Goal: Task Accomplishment & Management: Manage account settings

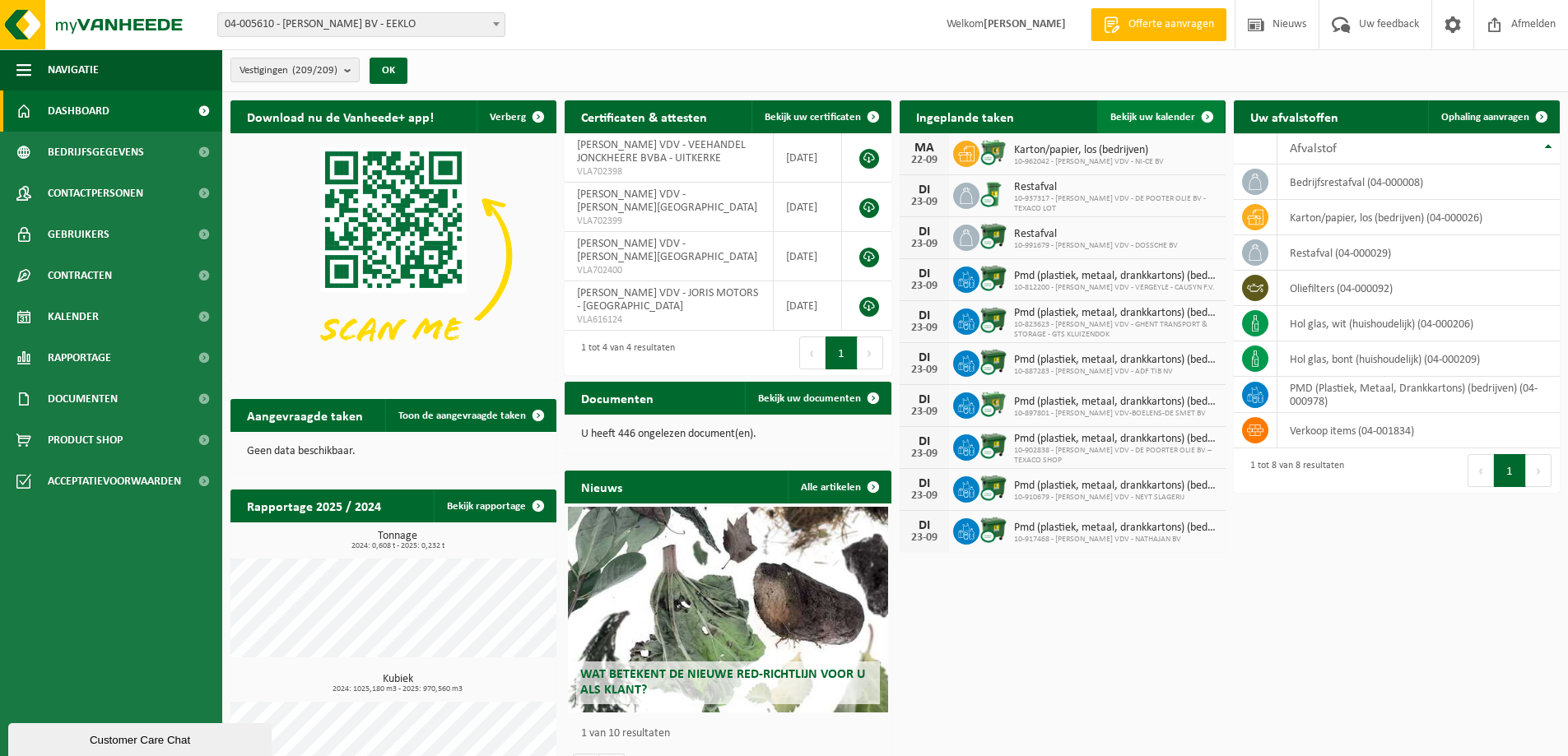
click at [1169, 118] on span "Bekijk uw kalender" at bounding box center [1153, 117] width 85 height 11
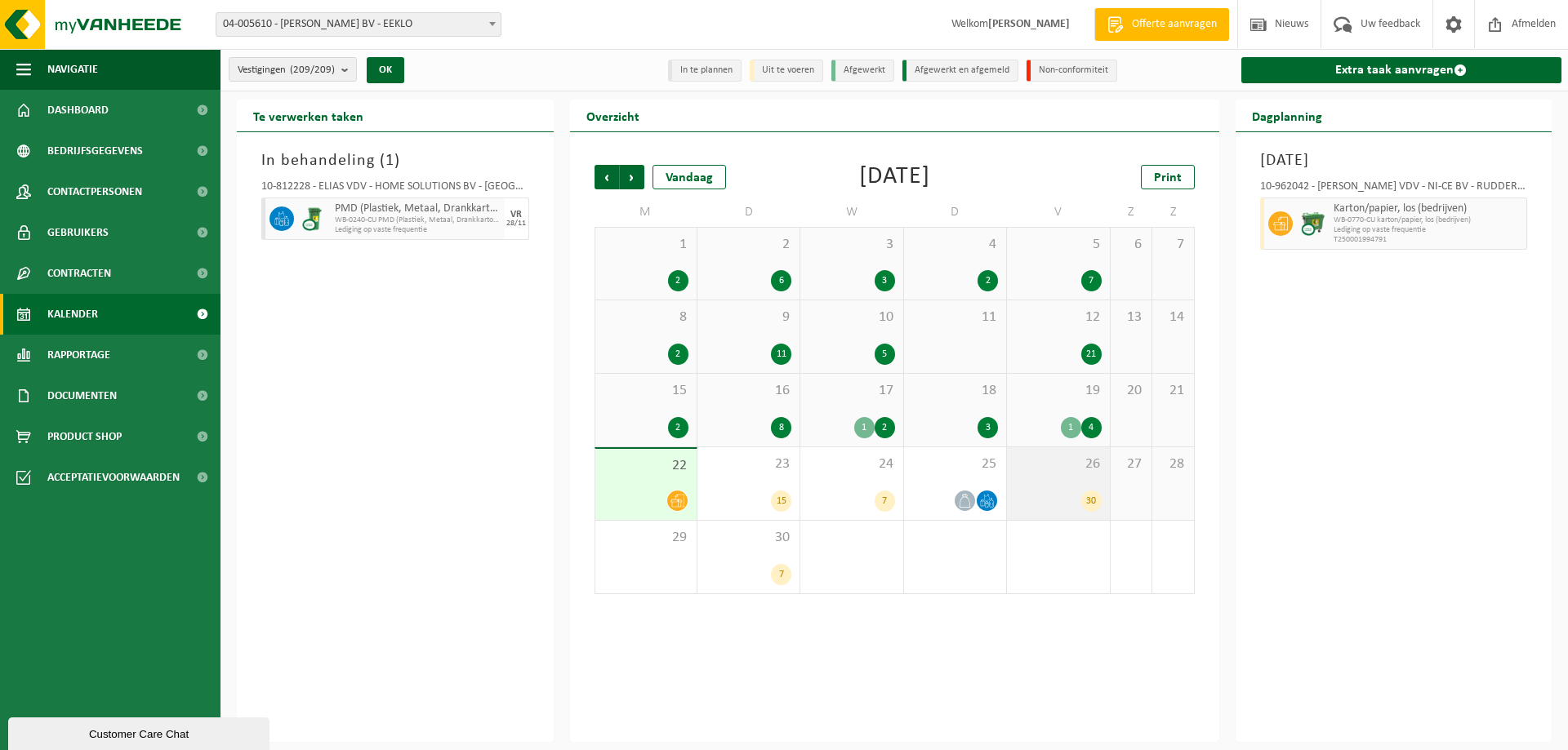
click at [1037, 476] on div "26 30" at bounding box center [1058, 484] width 102 height 73
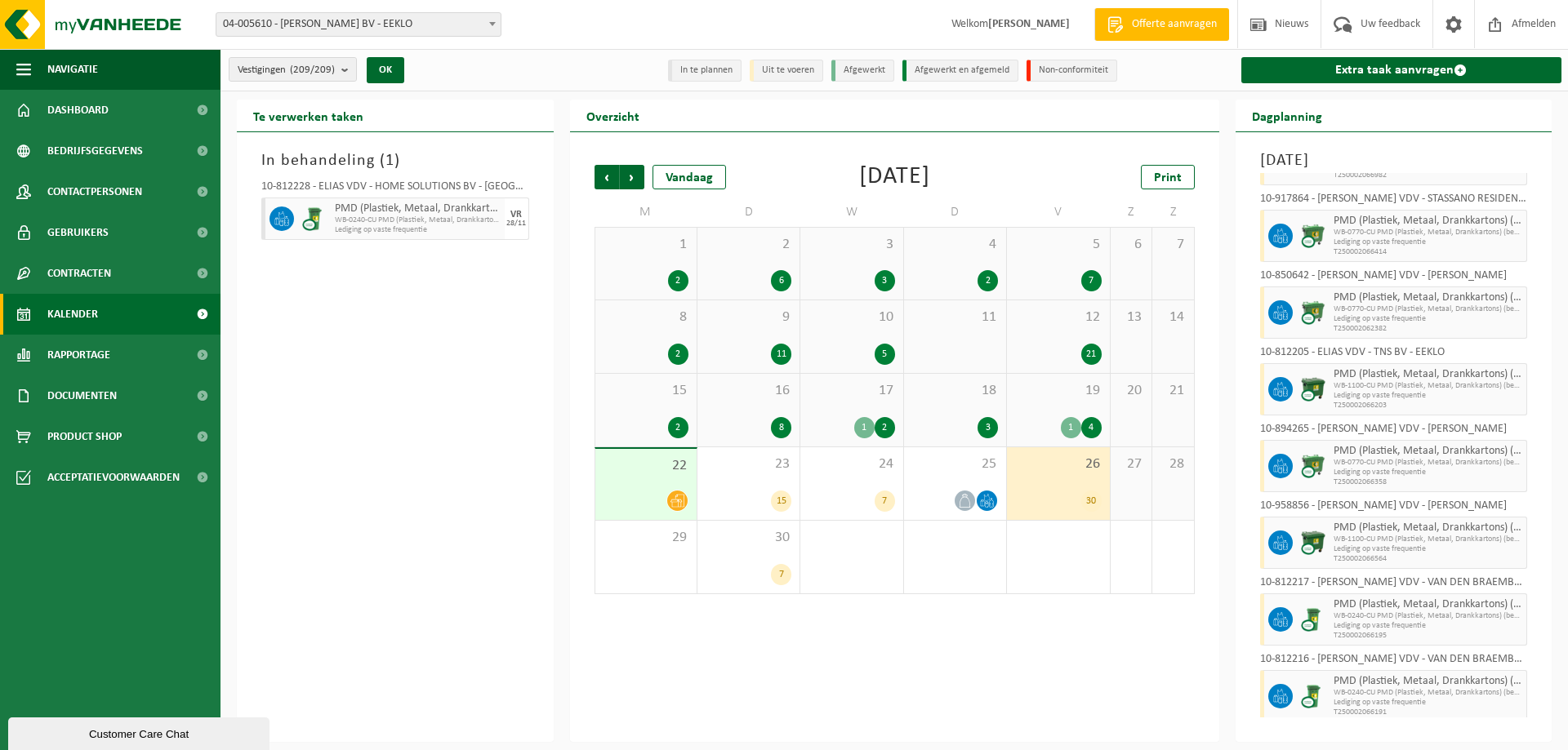
scroll to position [1551, 0]
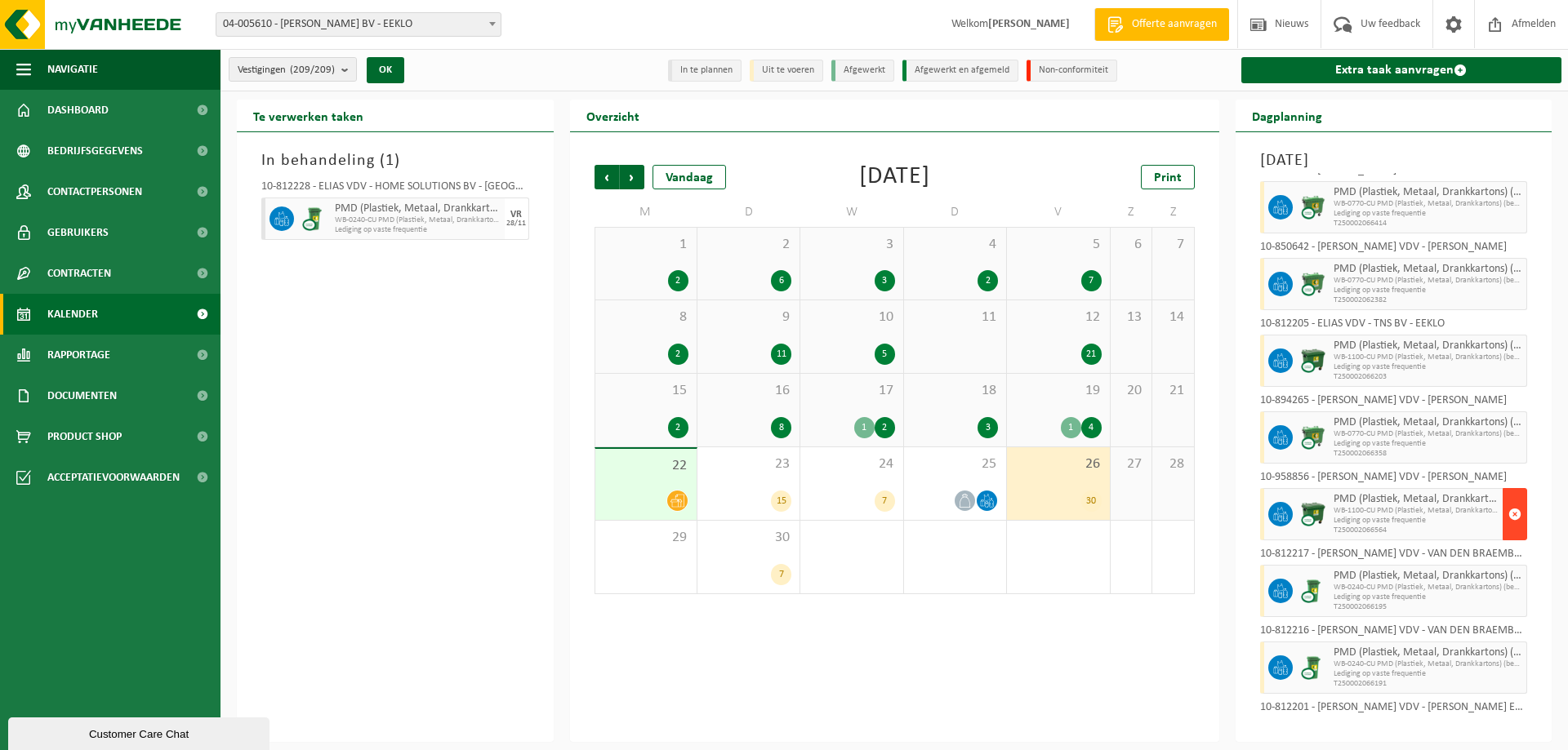
click at [1508, 512] on span "button" at bounding box center [1515, 513] width 13 height 32
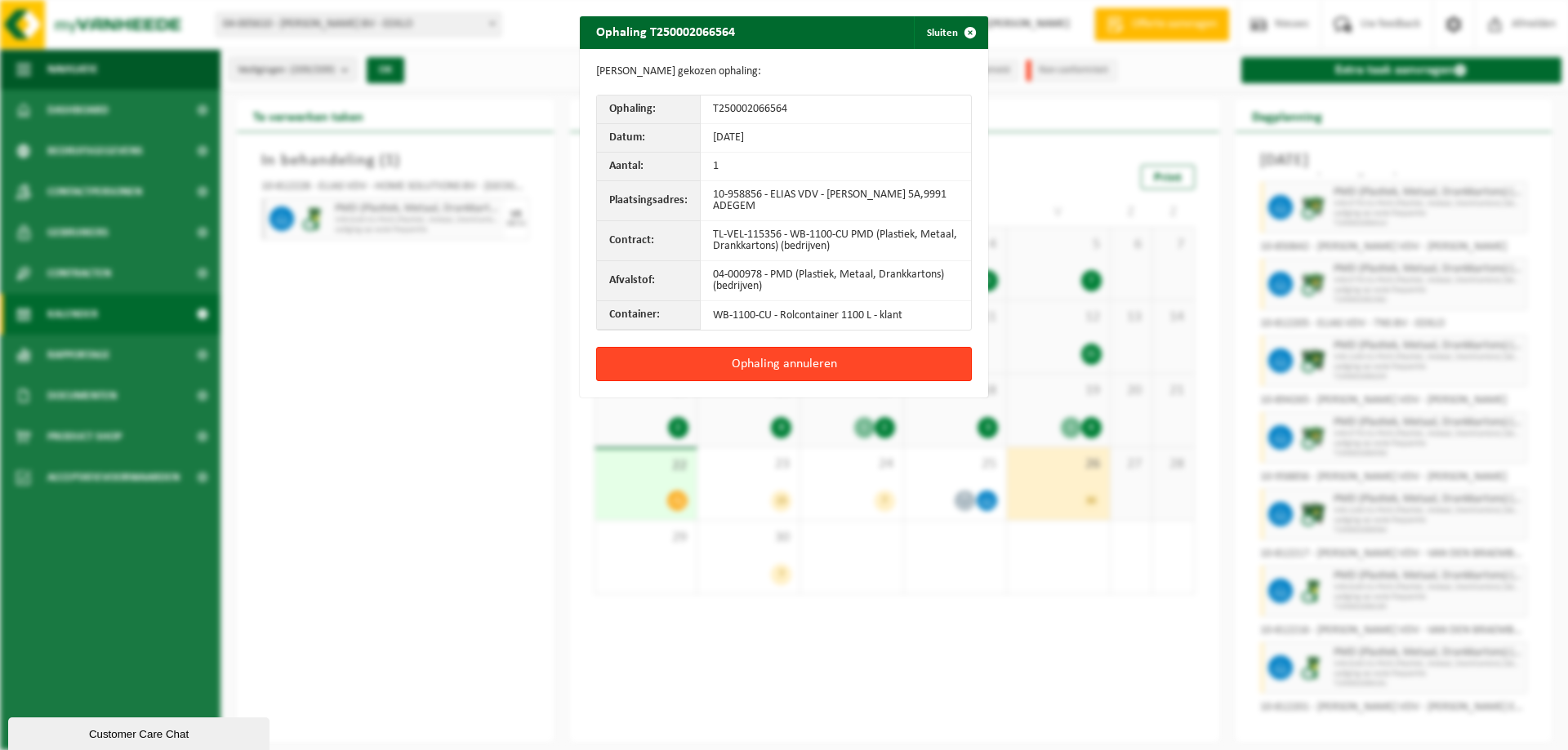
click at [747, 364] on button "Ophaling annuleren" at bounding box center [784, 364] width 376 height 34
